Goal: Transaction & Acquisition: Obtain resource

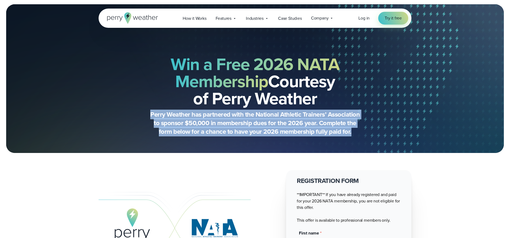
drag, startPoint x: 149, startPoint y: 112, endPoint x: 361, endPoint y: 137, distance: 214.3
click at [361, 137] on div "Win a Free 2026 NATA Membership Courtesy of Perry Weather Perry Weather has par…" at bounding box center [255, 92] width 313 height 121
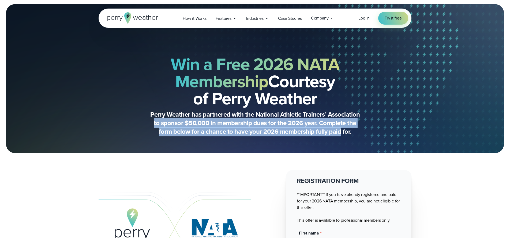
drag, startPoint x: 152, startPoint y: 122, endPoint x: 341, endPoint y: 132, distance: 189.5
click at [341, 132] on p "Perry Weather has partnered with the National Athletic Trainers’ Association to…" at bounding box center [255, 123] width 214 height 26
